Goal: Task Accomplishment & Management: Manage account settings

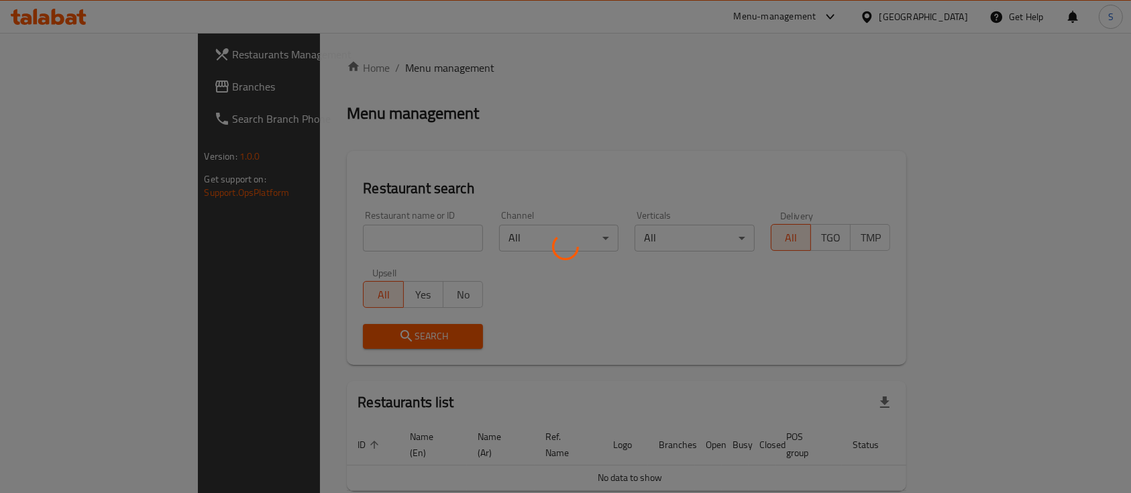
click at [306, 232] on div at bounding box center [565, 246] width 1131 height 493
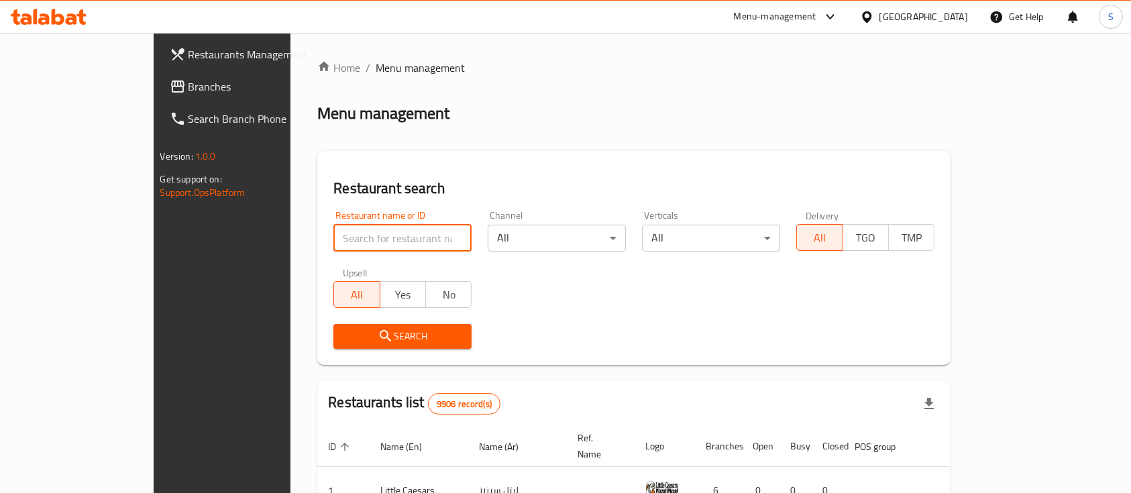
click at [333, 232] on input "search" at bounding box center [402, 238] width 138 height 27
type input "Fresh Mango"
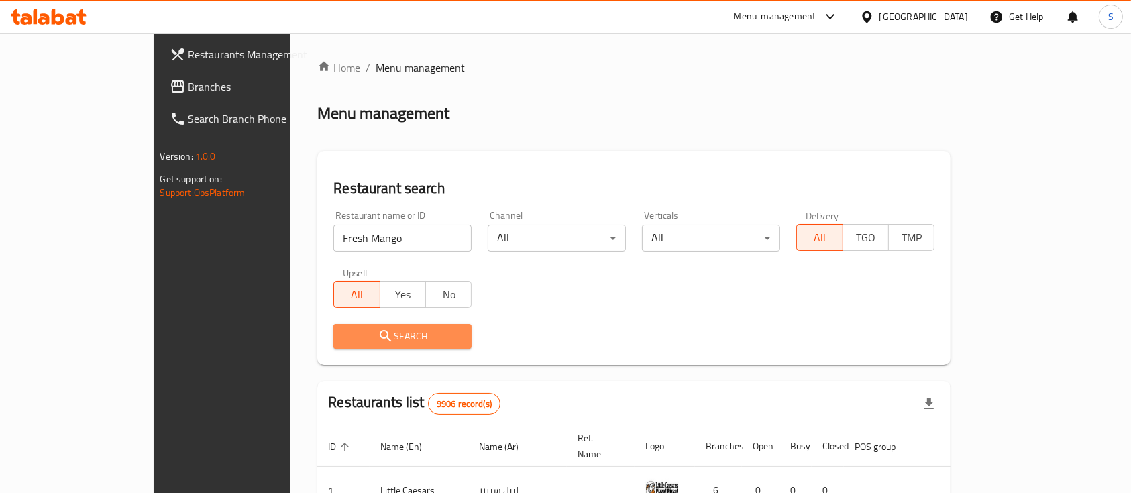
click at [344, 335] on span "Search" at bounding box center [402, 336] width 117 height 17
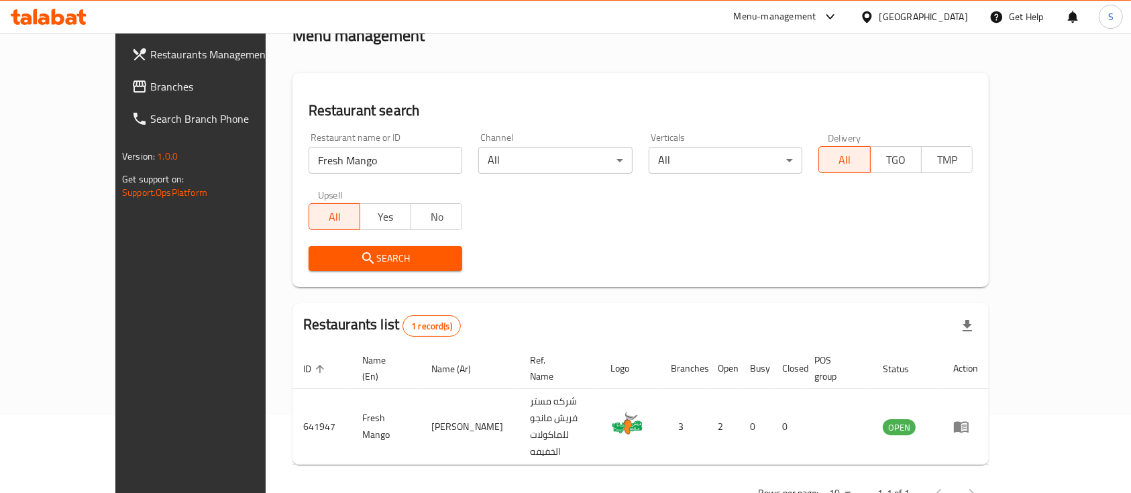
scroll to position [78, 0]
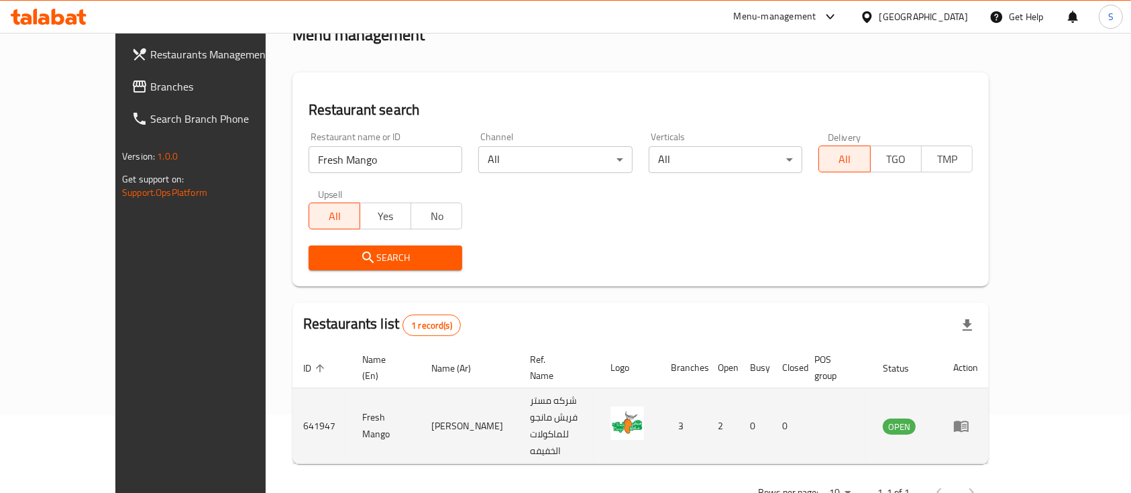
click at [969, 418] on icon "enhanced table" at bounding box center [961, 426] width 16 height 16
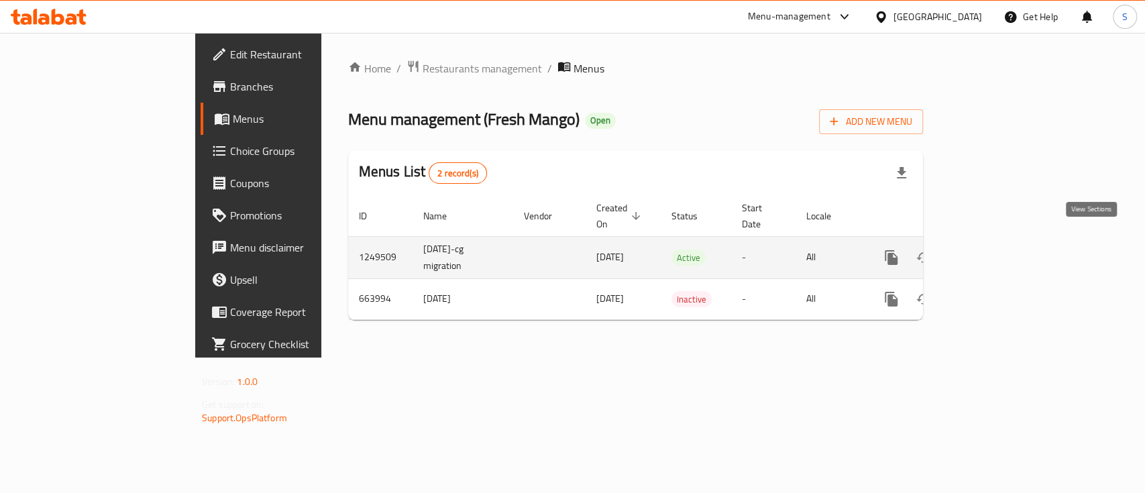
click at [994, 251] on icon "enhanced table" at bounding box center [988, 257] width 12 height 12
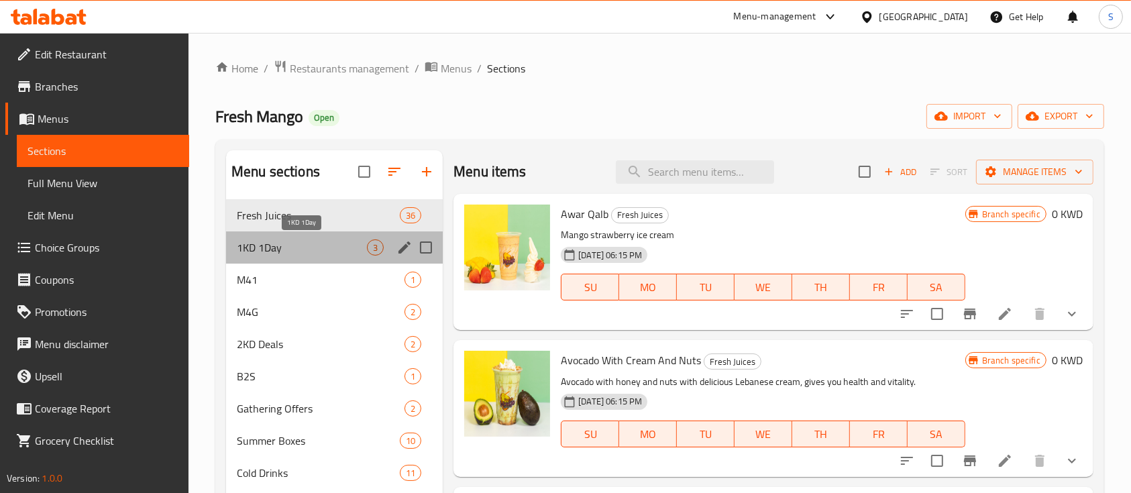
click at [305, 254] on span "1KD 1Day" at bounding box center [302, 247] width 130 height 16
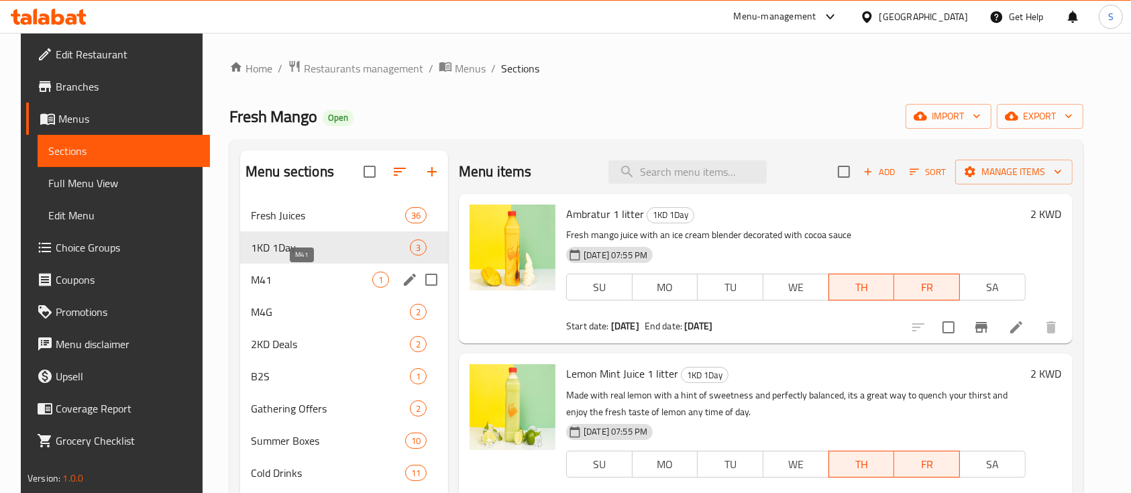
click at [302, 274] on span "M41" at bounding box center [311, 280] width 121 height 16
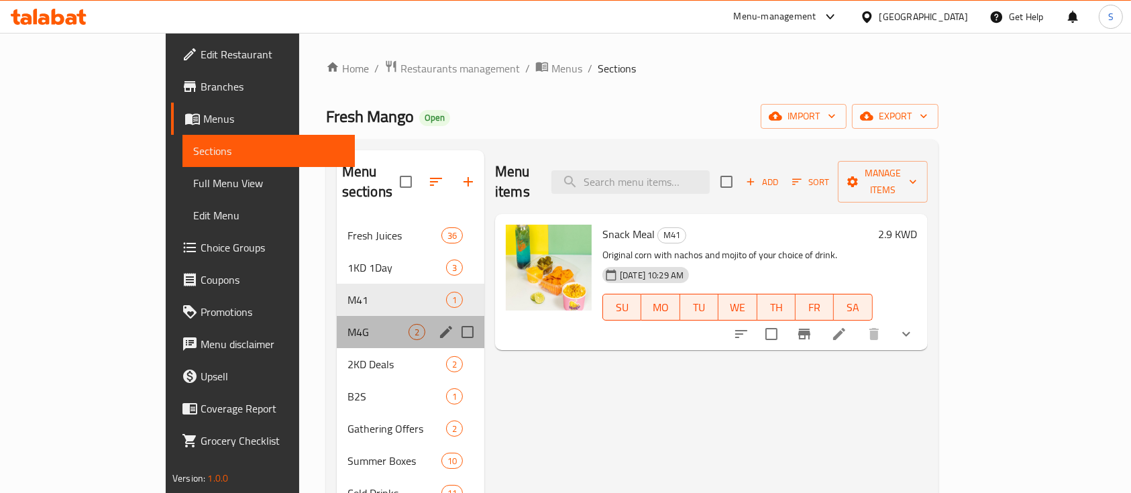
click at [337, 316] on div "M4G 2" at bounding box center [411, 332] width 148 height 32
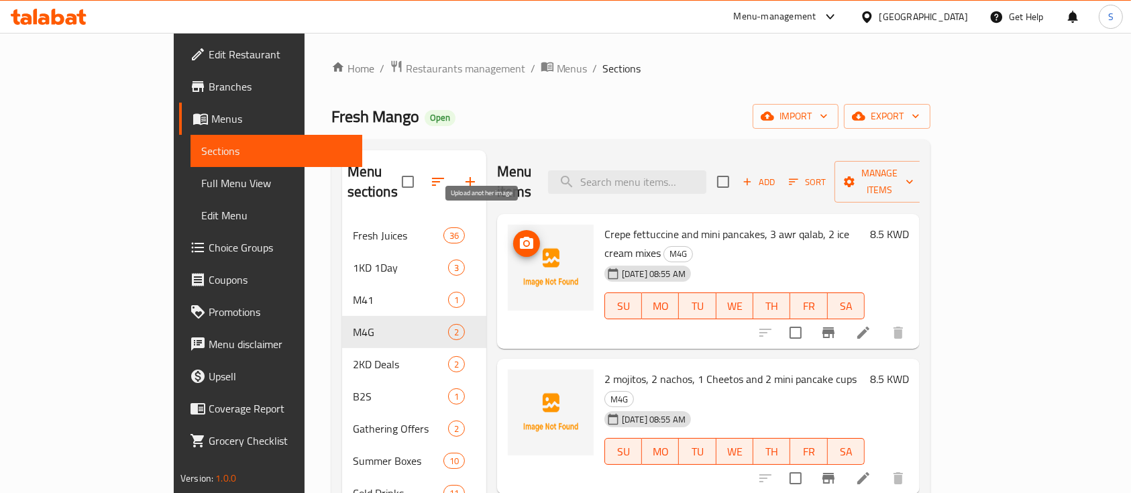
click at [518, 235] on icon "upload picture" at bounding box center [526, 243] width 16 height 16
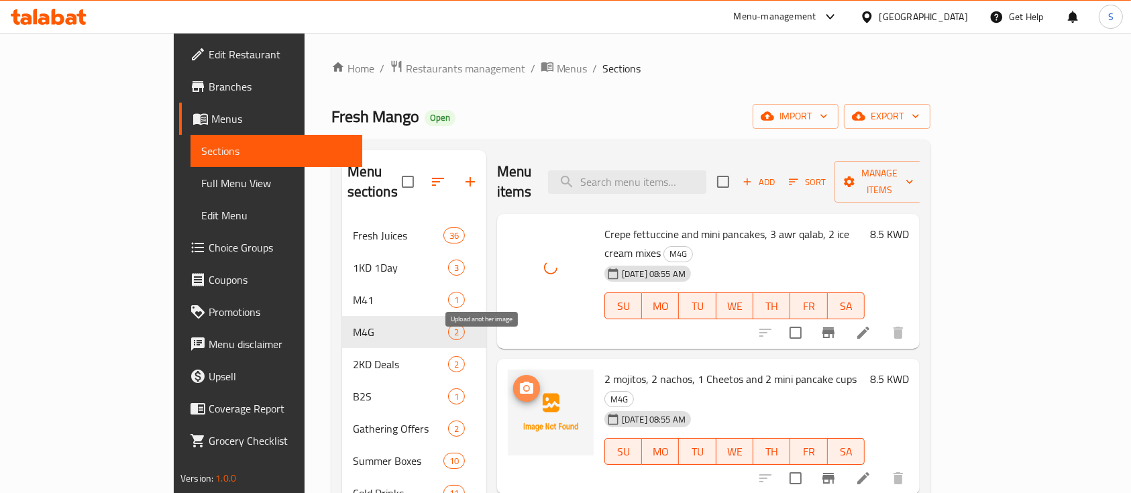
click at [520, 382] on icon "upload picture" at bounding box center [526, 388] width 13 height 12
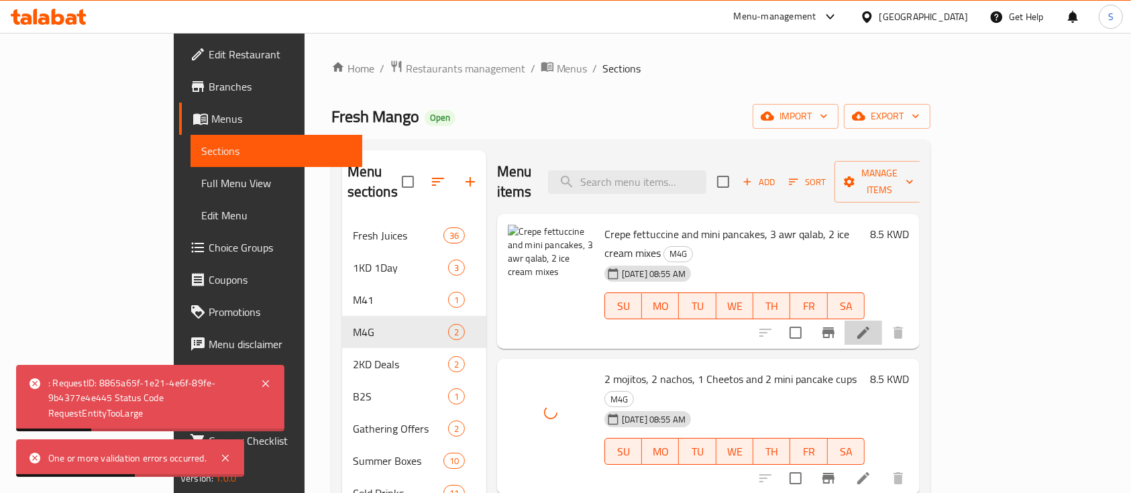
click at [882, 321] on li at bounding box center [863, 333] width 38 height 24
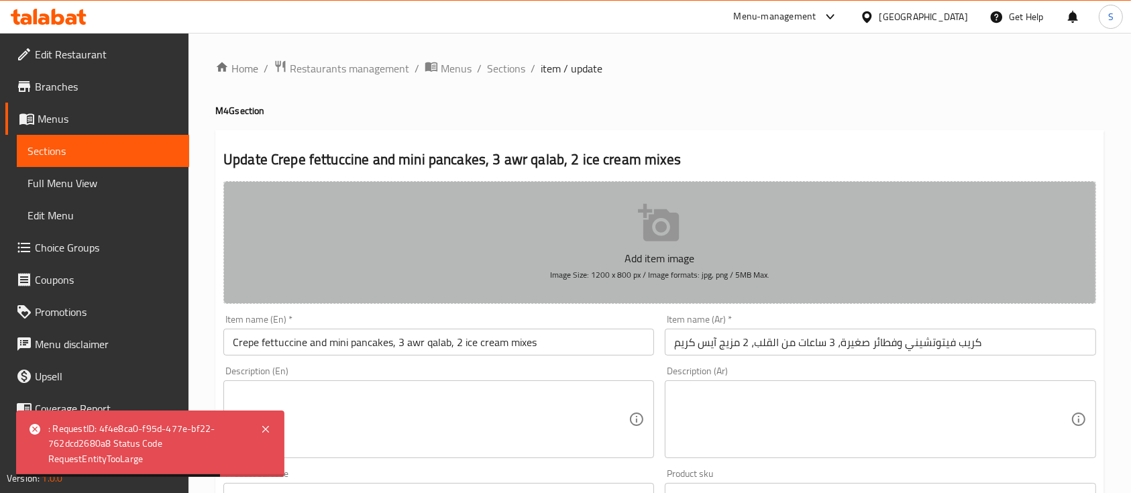
click at [655, 251] on p "Add item image" at bounding box center [659, 258] width 831 height 16
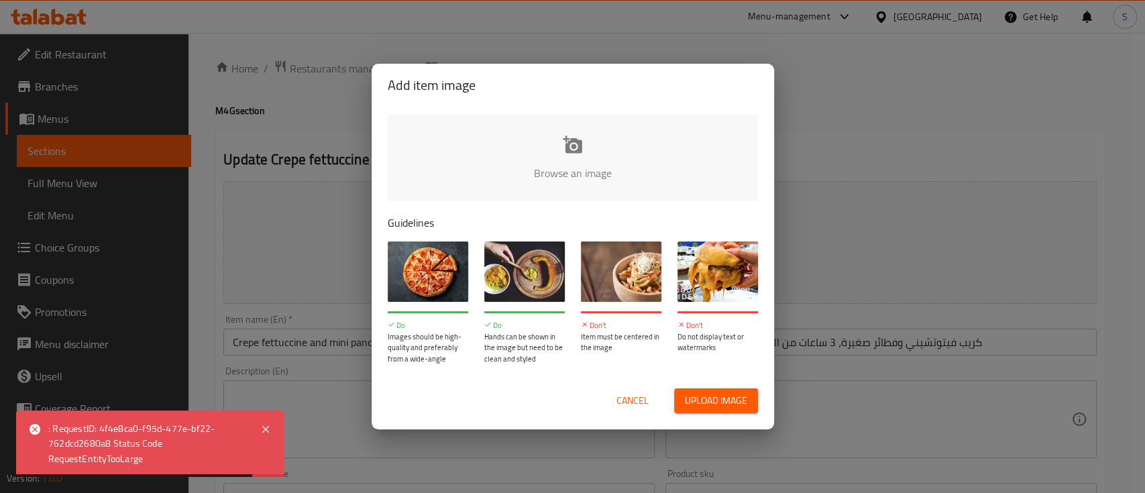
click at [590, 145] on input "file" at bounding box center [1026, 177] width 1277 height 125
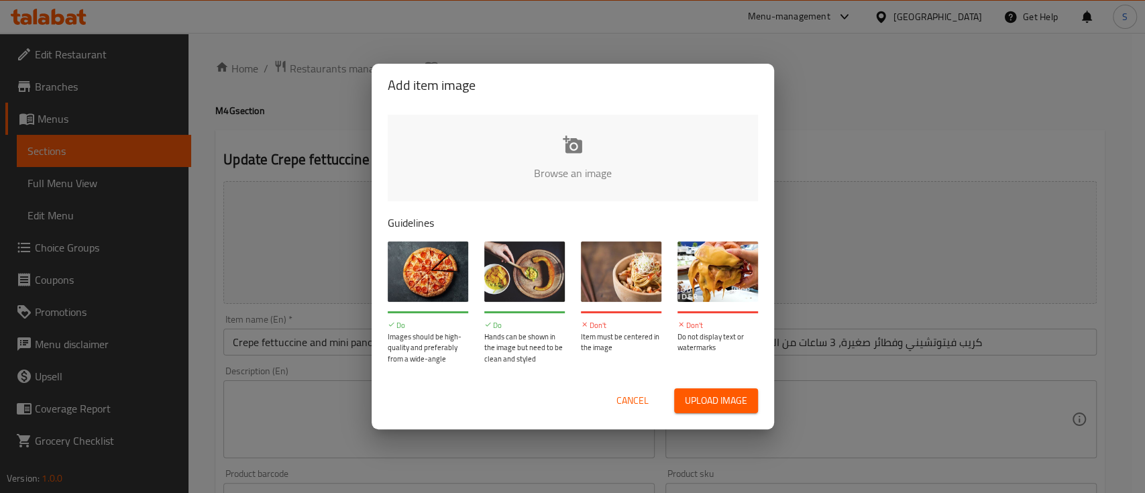
click at [554, 149] on input "file" at bounding box center [1026, 177] width 1277 height 125
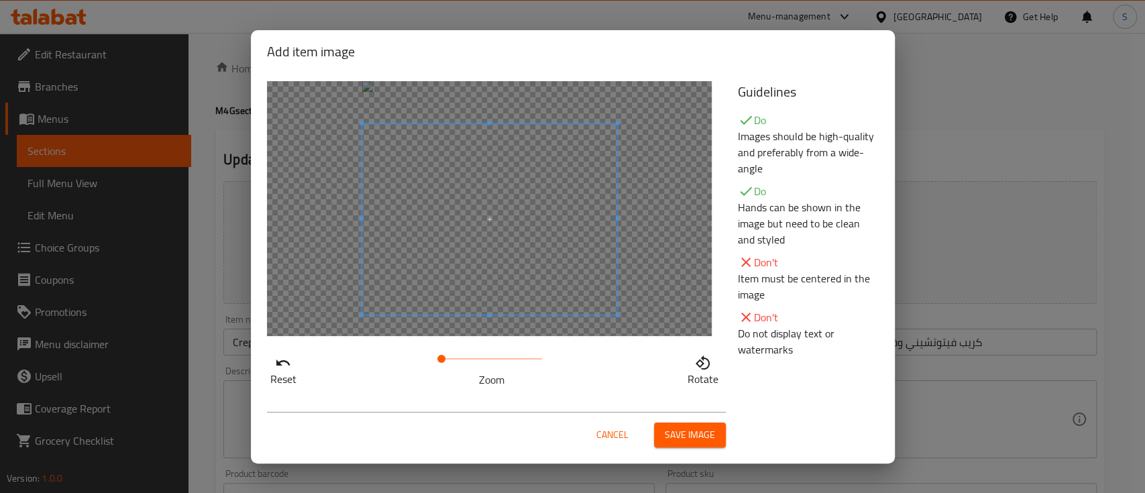
click at [527, 254] on span at bounding box center [488, 218] width 255 height 191
click at [707, 437] on span "Save image" at bounding box center [690, 435] width 50 height 17
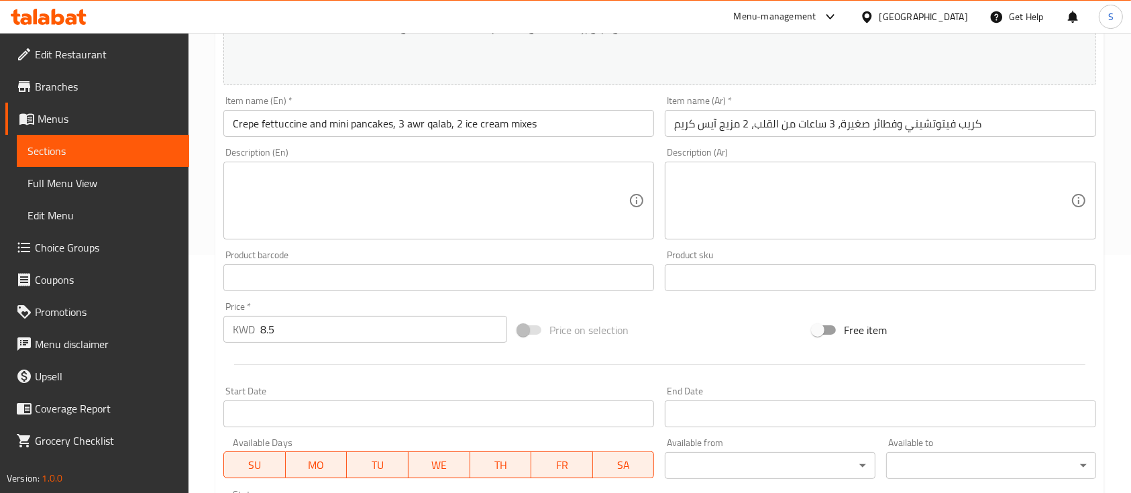
scroll to position [473, 0]
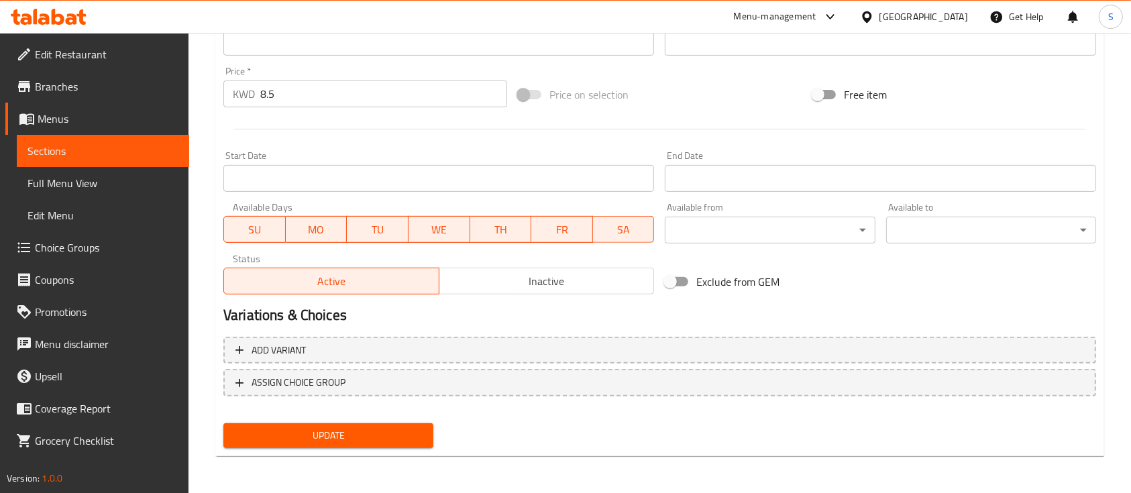
click at [338, 437] on span "Update" at bounding box center [328, 435] width 188 height 17
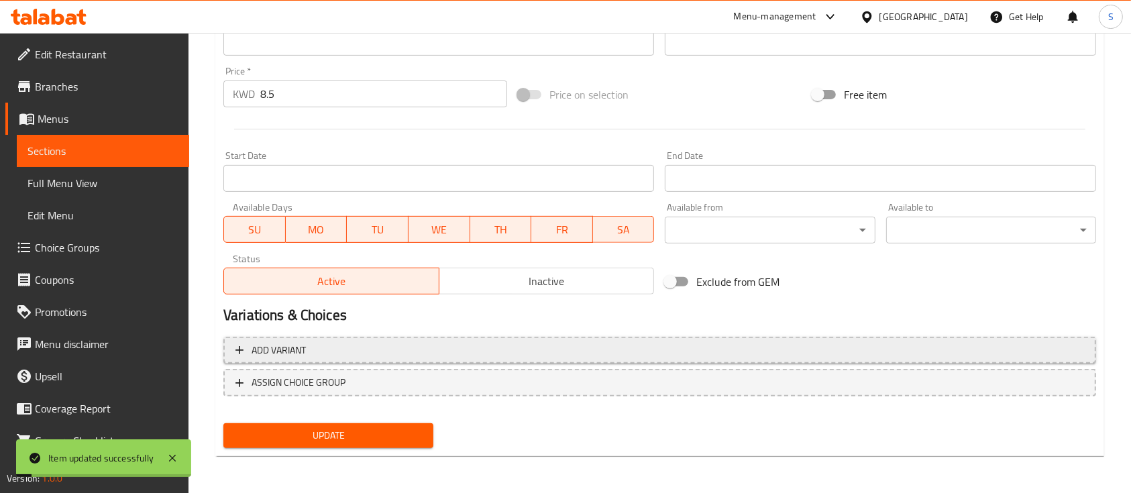
scroll to position [0, 0]
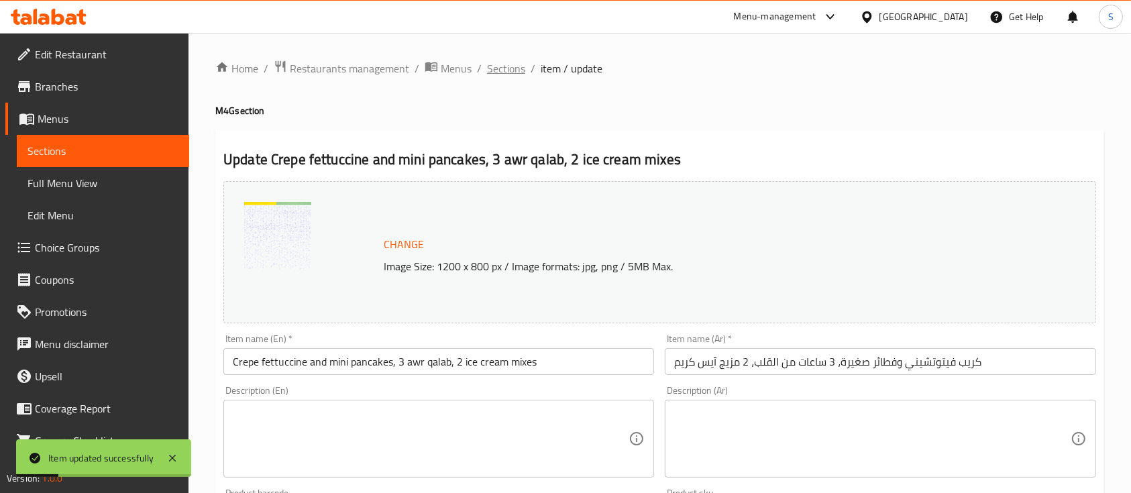
click at [502, 70] on span "Sections" at bounding box center [506, 68] width 38 height 16
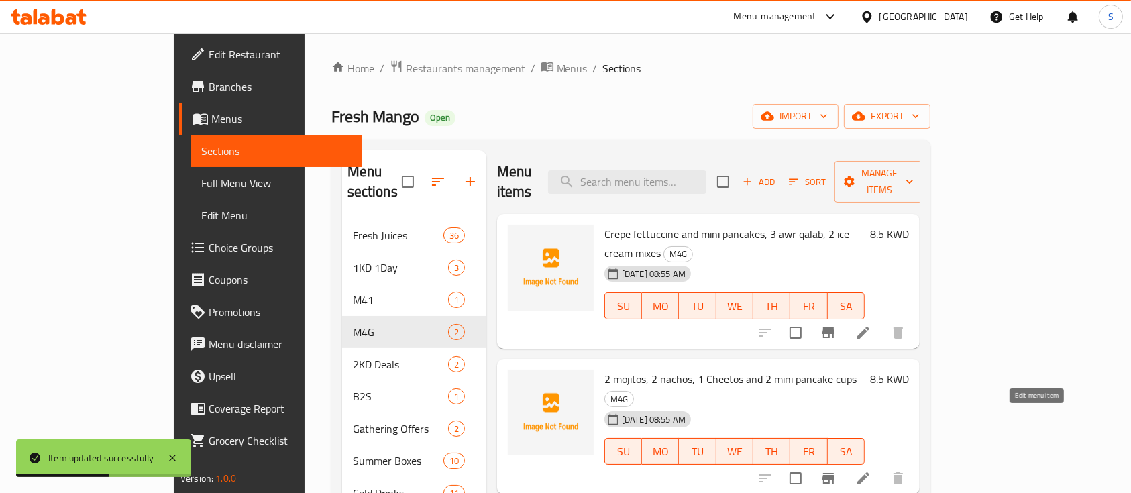
click at [871, 470] on icon at bounding box center [863, 478] width 16 height 16
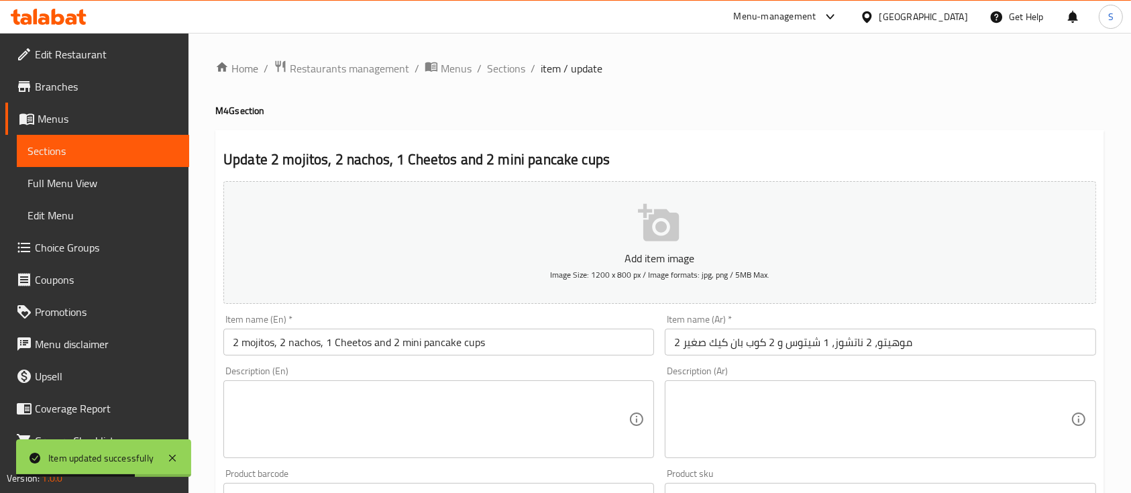
click at [641, 223] on icon "button" at bounding box center [659, 223] width 43 height 43
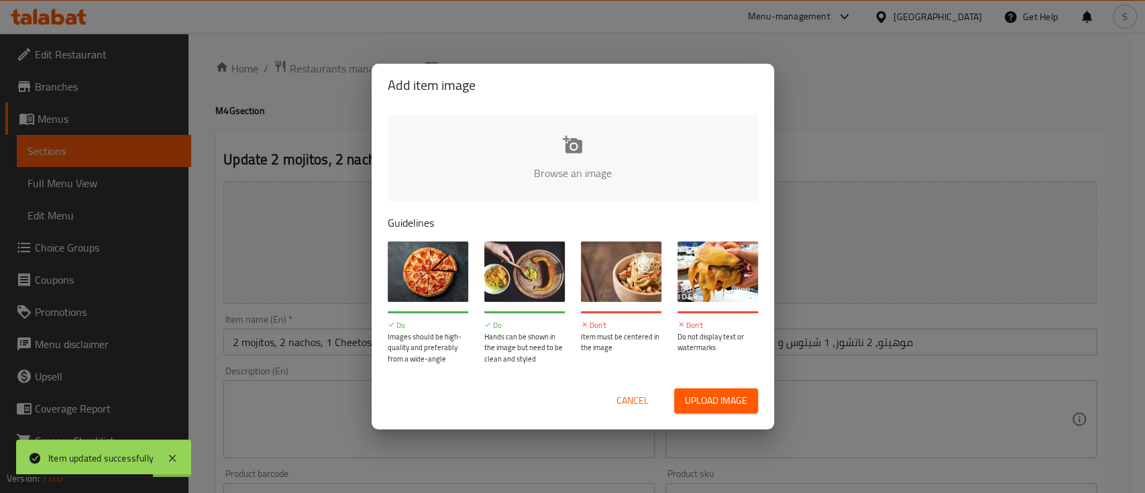
click at [636, 165] on input "file" at bounding box center [1026, 177] width 1277 height 125
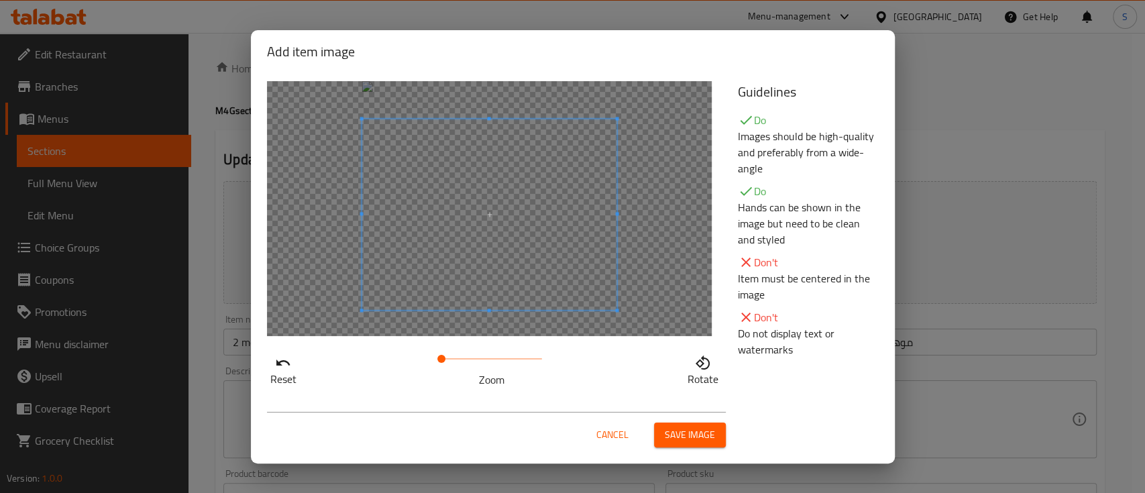
click at [573, 265] on span at bounding box center [488, 214] width 255 height 191
click at [675, 427] on span "Save image" at bounding box center [690, 435] width 50 height 17
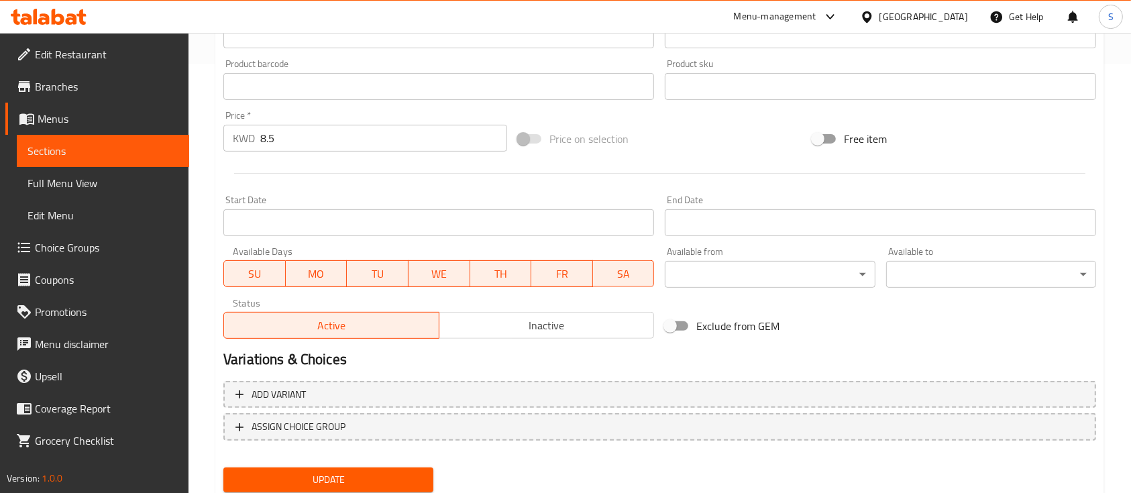
scroll to position [473, 0]
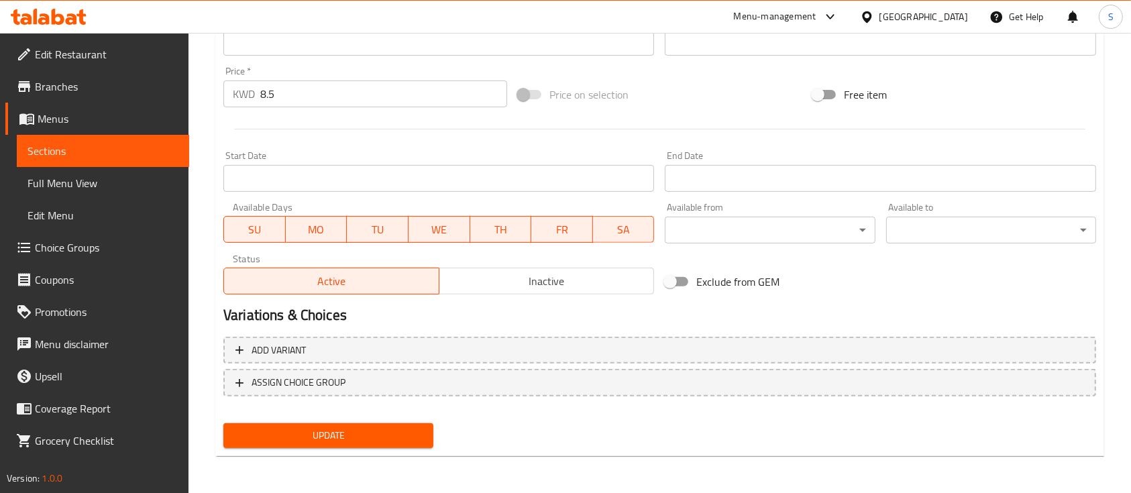
click at [381, 430] on span "Update" at bounding box center [328, 435] width 188 height 17
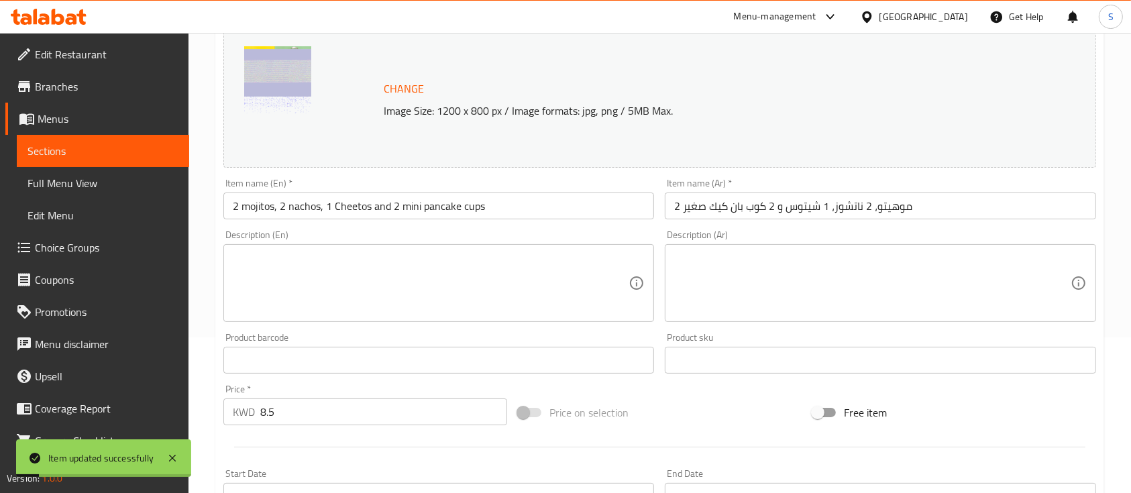
scroll to position [0, 0]
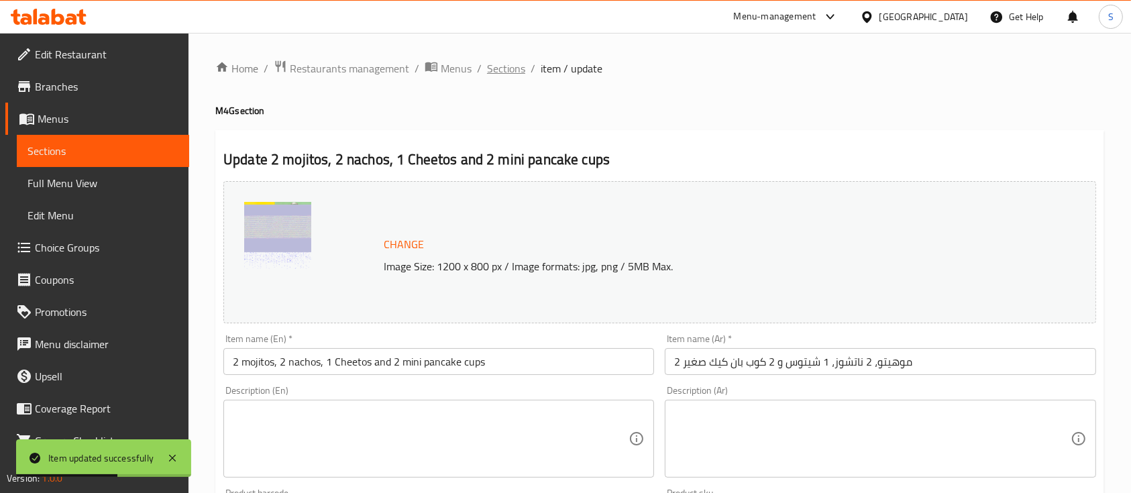
click at [502, 64] on span "Sections" at bounding box center [506, 68] width 38 height 16
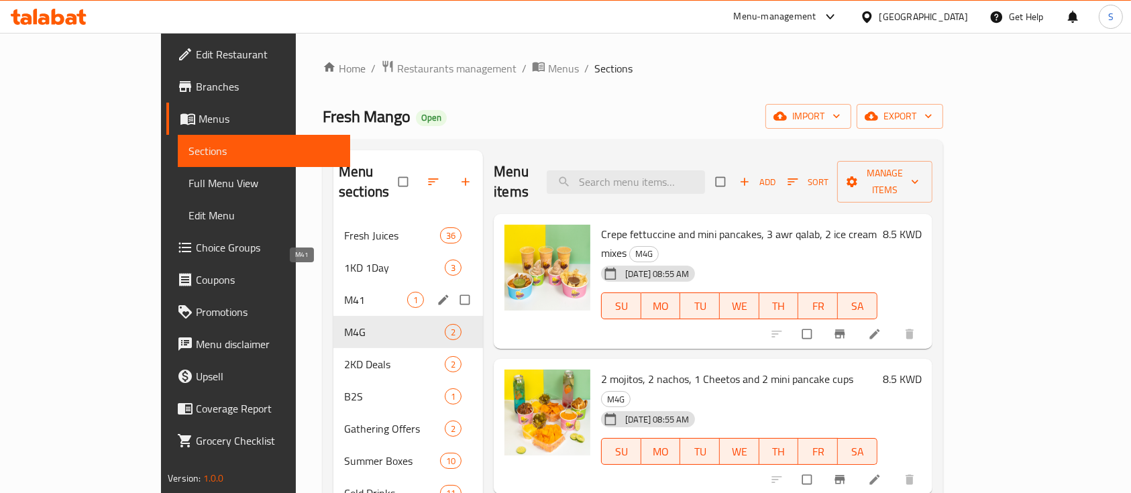
click at [344, 292] on span "M41" at bounding box center [375, 300] width 63 height 16
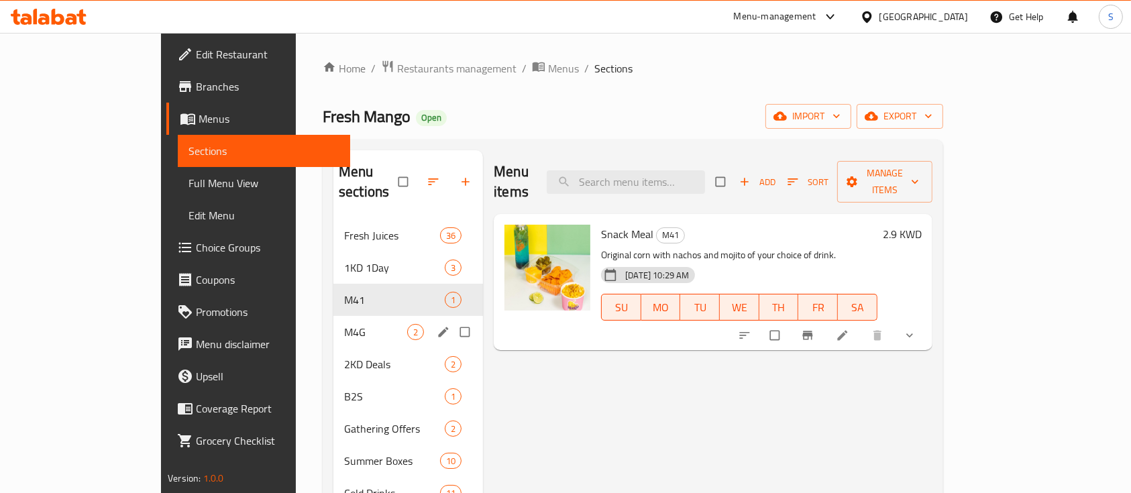
click at [333, 325] on div "M4G 2" at bounding box center [408, 332] width 150 height 32
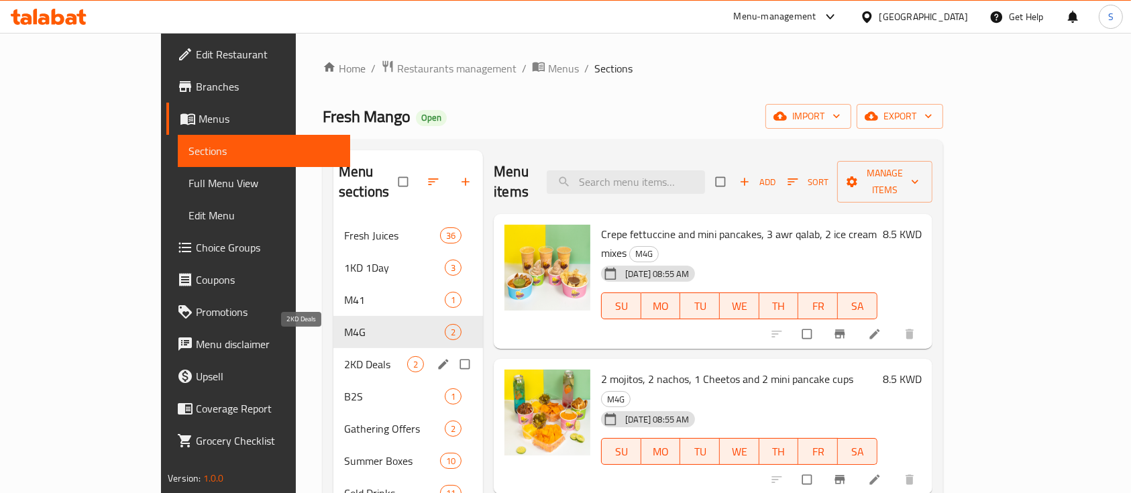
click at [344, 356] on span "2KD Deals" at bounding box center [375, 364] width 63 height 16
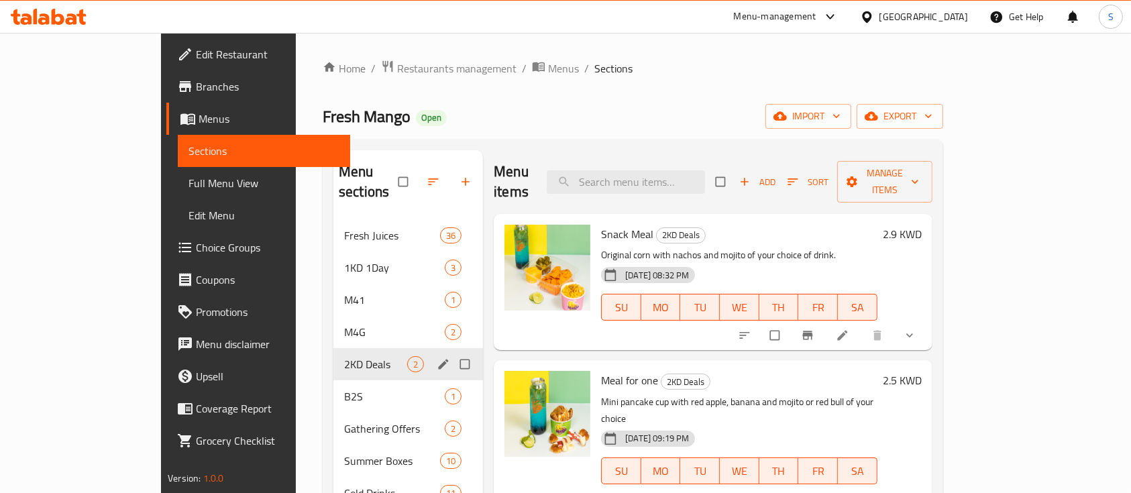
scroll to position [89, 0]
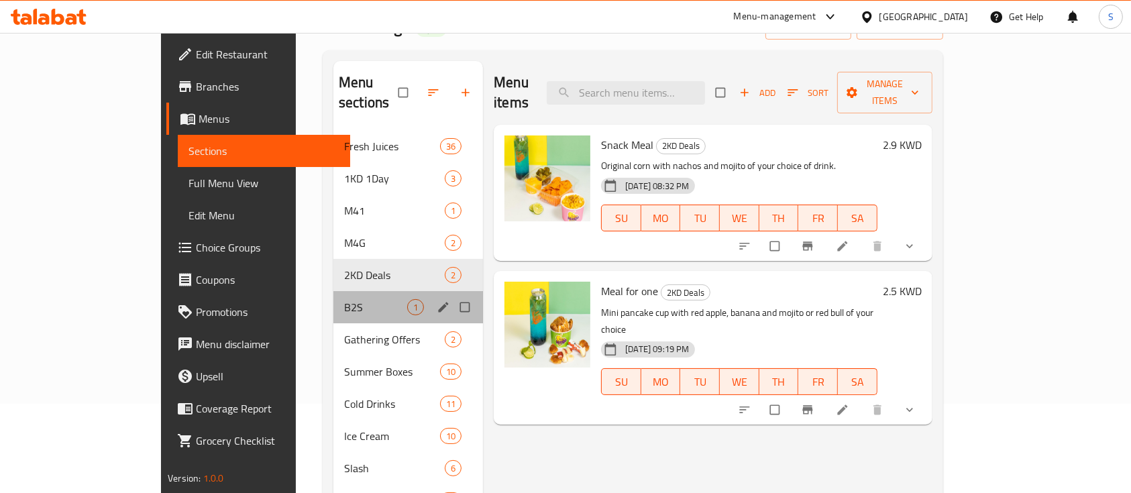
click at [333, 296] on div "B2S 1" at bounding box center [408, 307] width 150 height 32
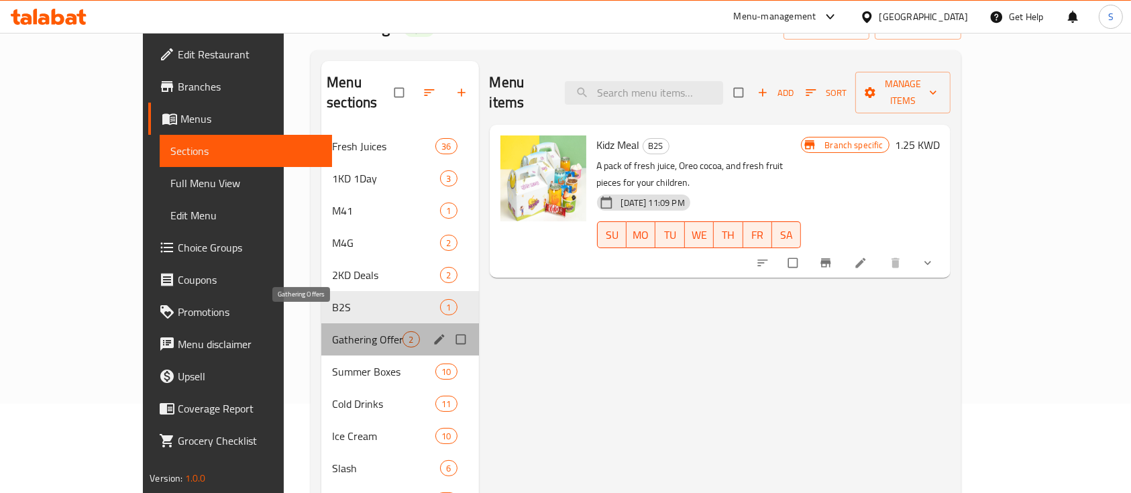
click at [332, 331] on span "Gathering Offers" at bounding box center [367, 339] width 70 height 16
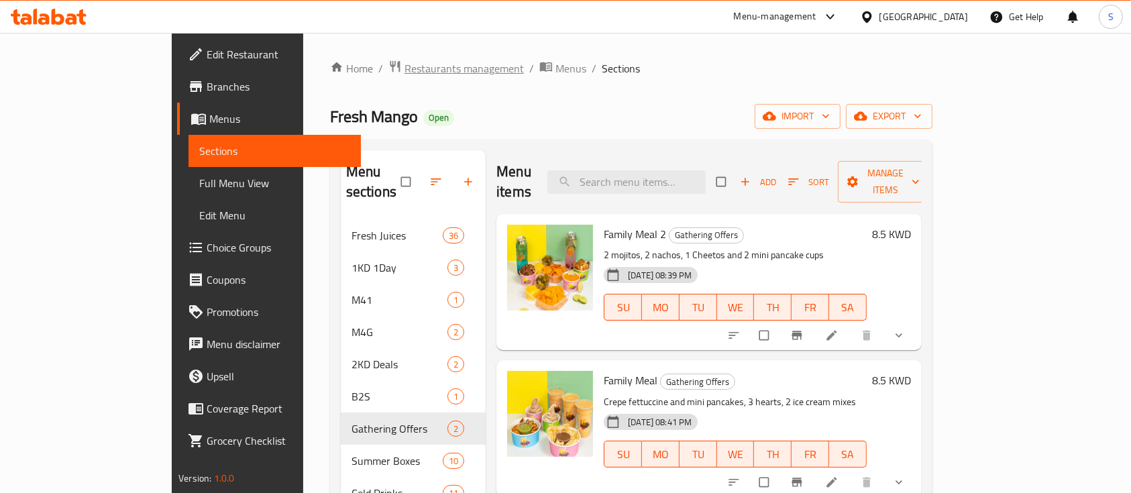
click at [404, 76] on span "Restaurants management" at bounding box center [463, 68] width 119 height 16
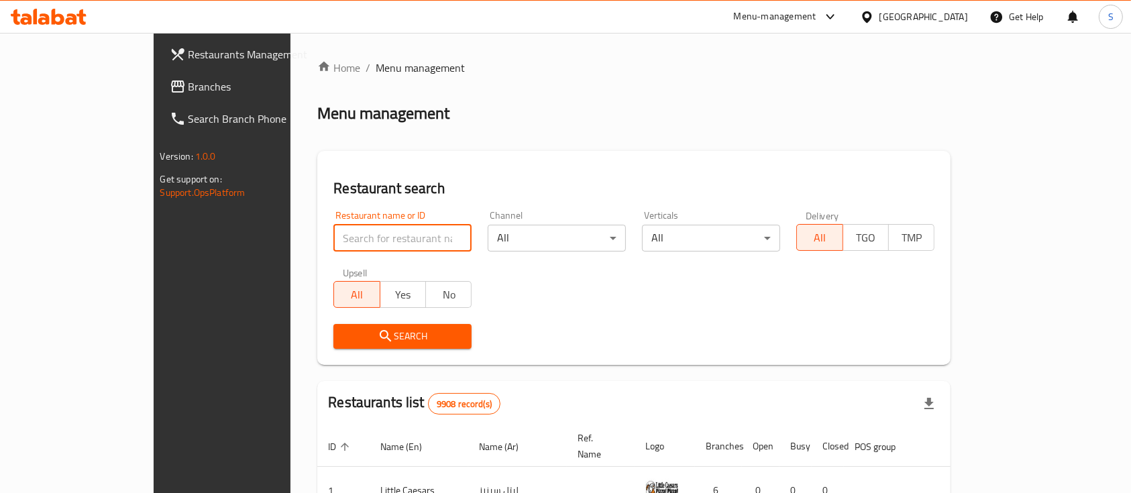
click at [333, 243] on input "search" at bounding box center [402, 238] width 138 height 27
type input "laban X"
click at [344, 342] on span "Search" at bounding box center [402, 336] width 117 height 17
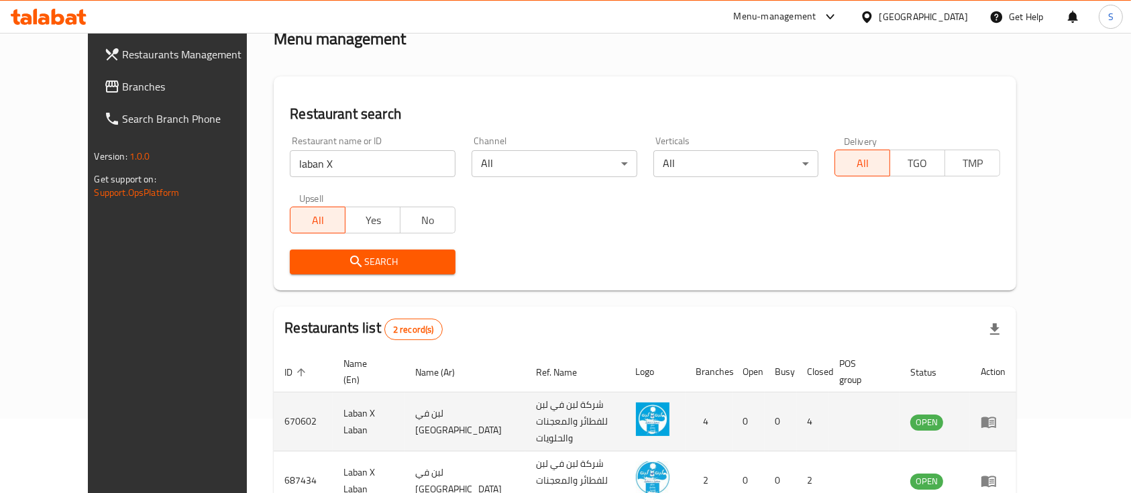
scroll to position [125, 0]
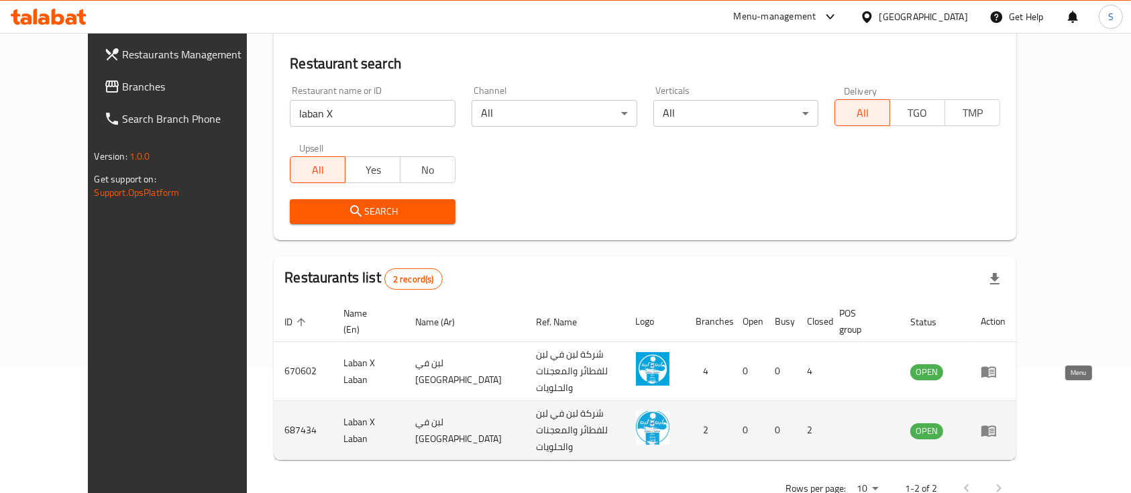
click at [997, 423] on icon "enhanced table" at bounding box center [988, 431] width 16 height 16
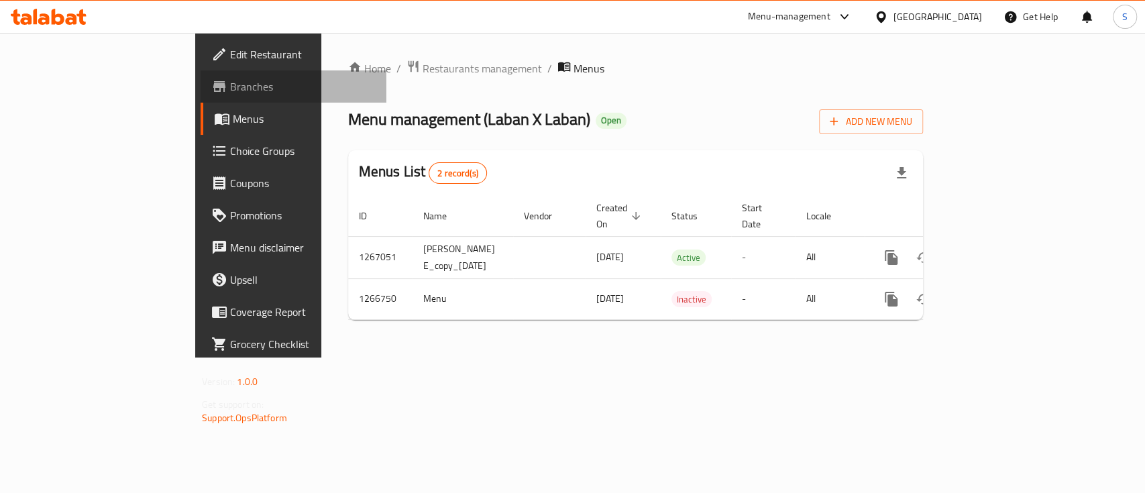
click at [230, 88] on span "Branches" at bounding box center [303, 86] width 146 height 16
